Goal: Check status

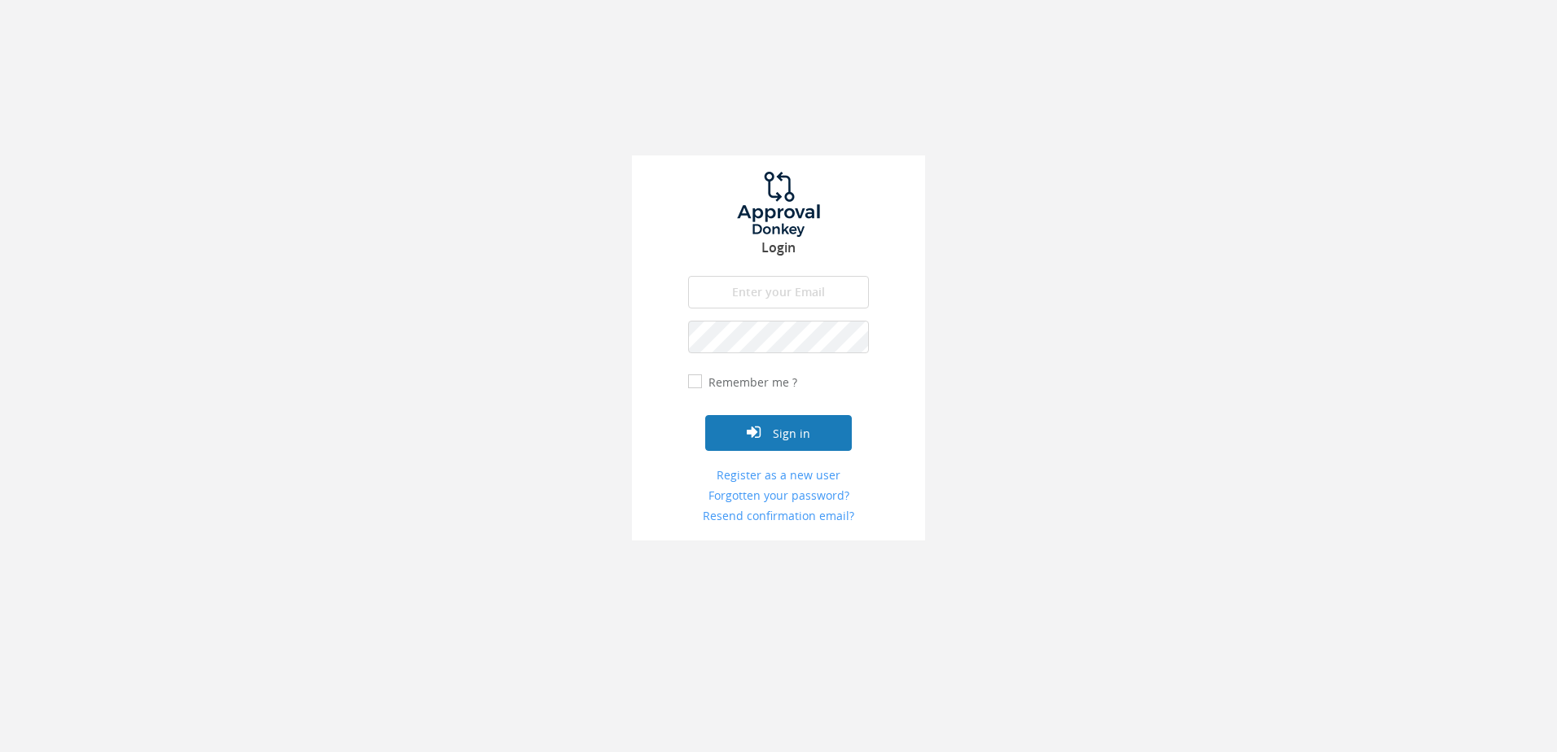
type input "[PERSON_NAME][EMAIL_ADDRESS][DOMAIN_NAME]"
click at [787, 438] on button "Sign in" at bounding box center [778, 433] width 147 height 36
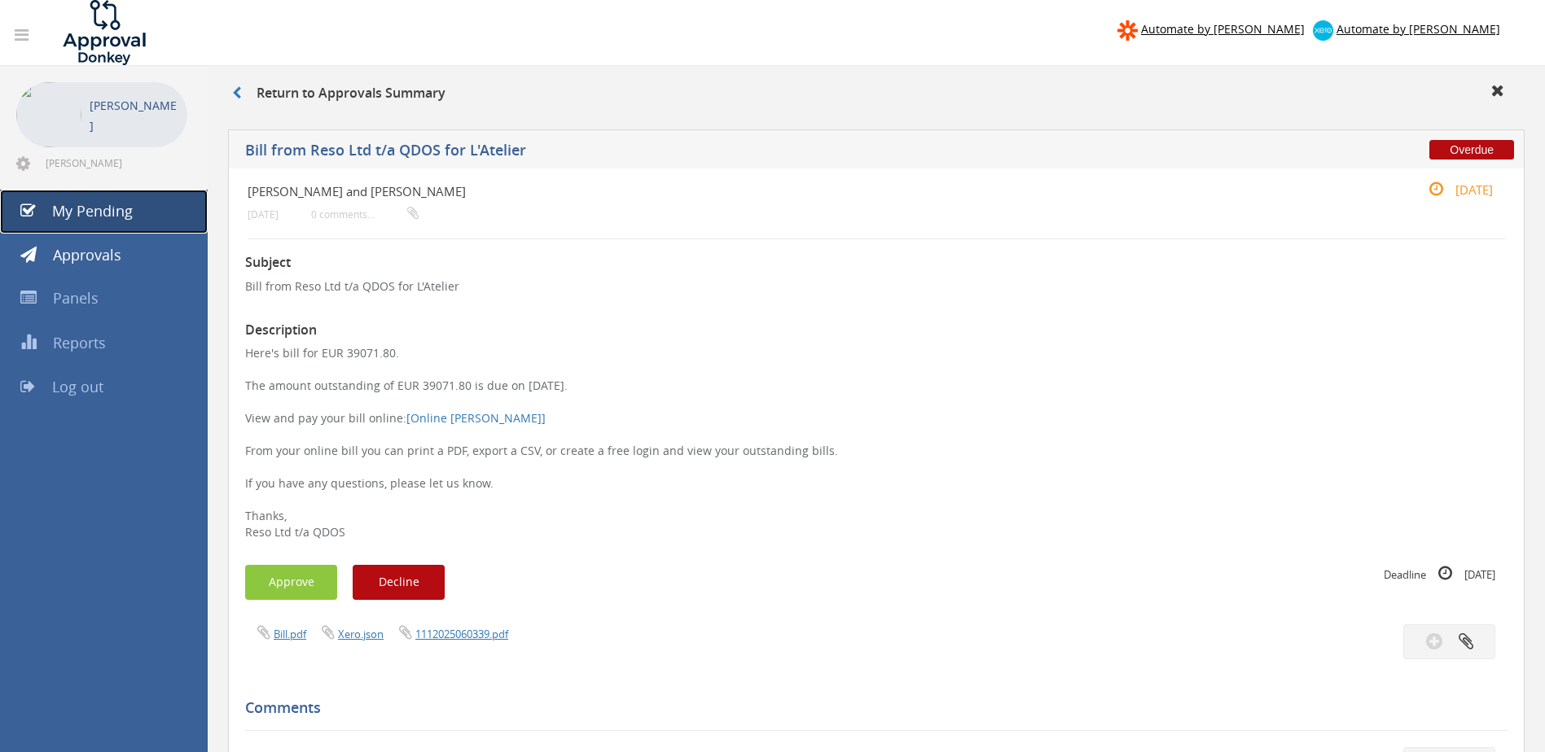
click at [138, 213] on link "My Pending" at bounding box center [104, 212] width 208 height 44
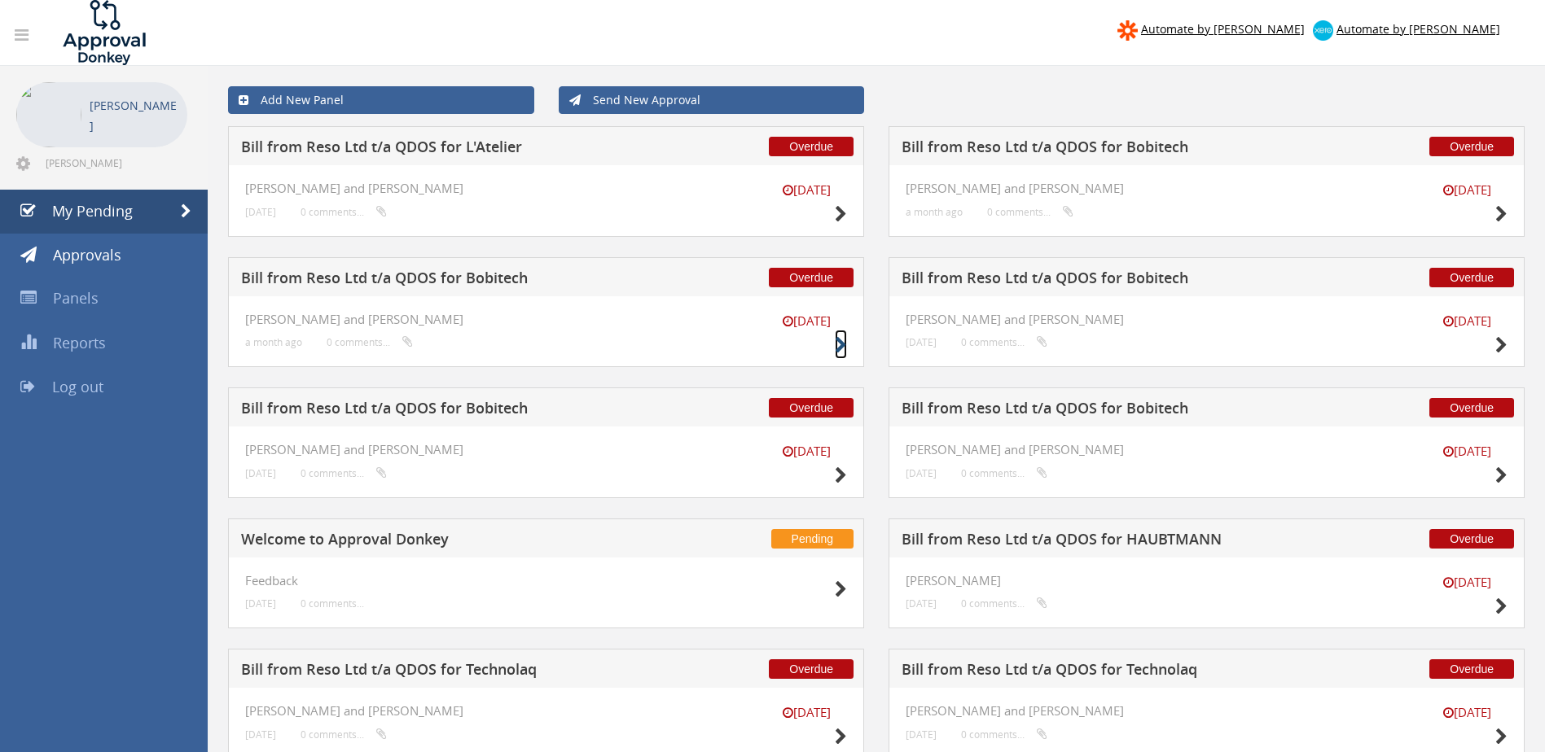
click at [840, 343] on icon at bounding box center [841, 345] width 12 height 17
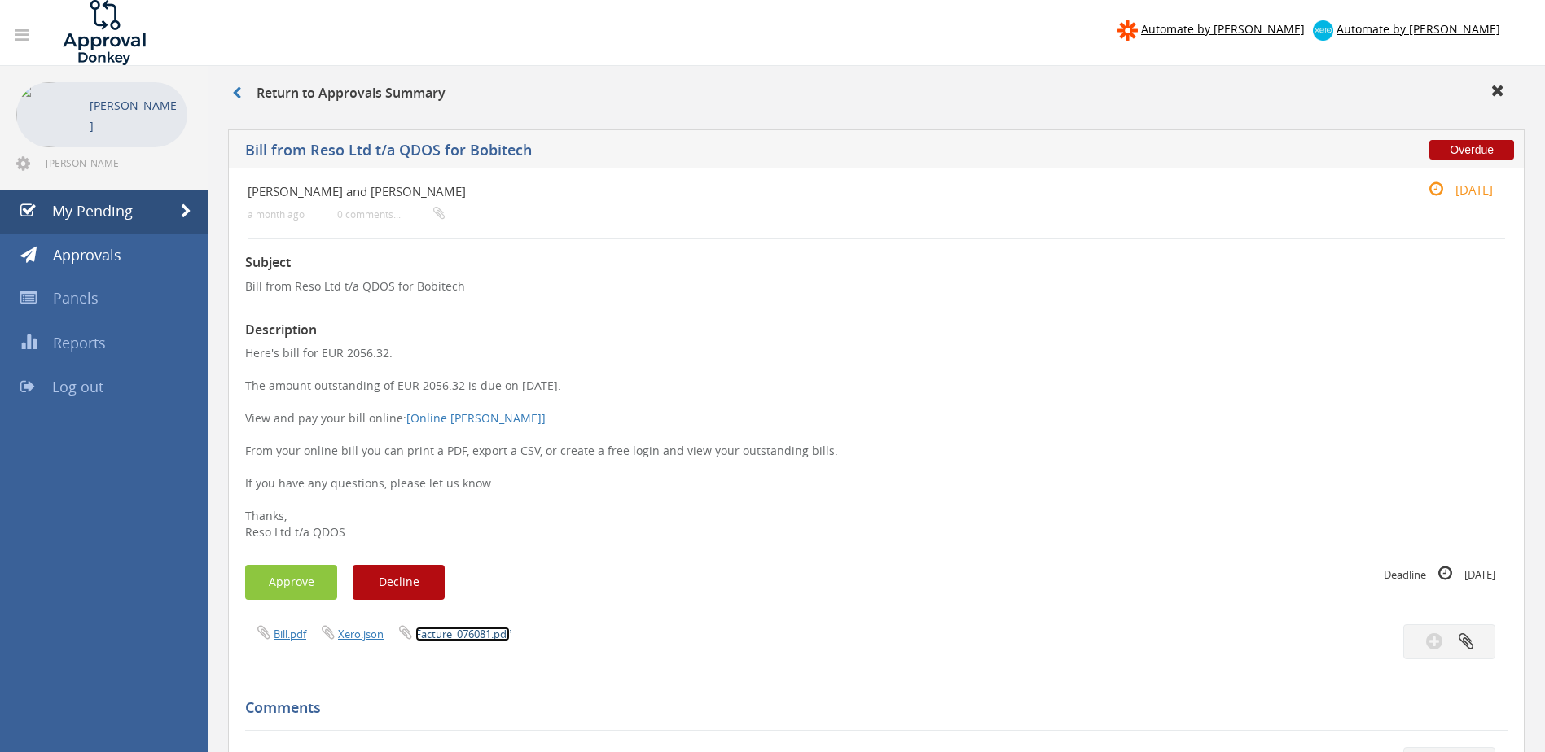
click at [487, 633] on link "Facture_076081.pdf" at bounding box center [462, 634] width 94 height 15
